Goal: Task Accomplishment & Management: Complete application form

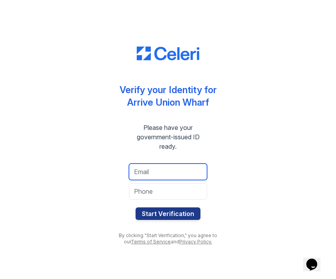
click at [187, 170] on input "email" at bounding box center [168, 171] width 78 height 16
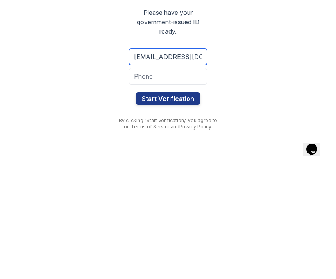
type input "[EMAIL_ADDRESS][DOMAIN_NAME]"
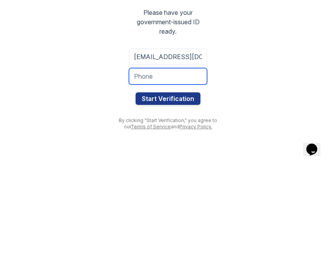
click at [183, 183] on input "tel" at bounding box center [168, 191] width 78 height 16
type input "2407160925"
click at [181, 207] on button "Start Verification" at bounding box center [168, 213] width 65 height 13
